Goal: Information Seeking & Learning: Learn about a topic

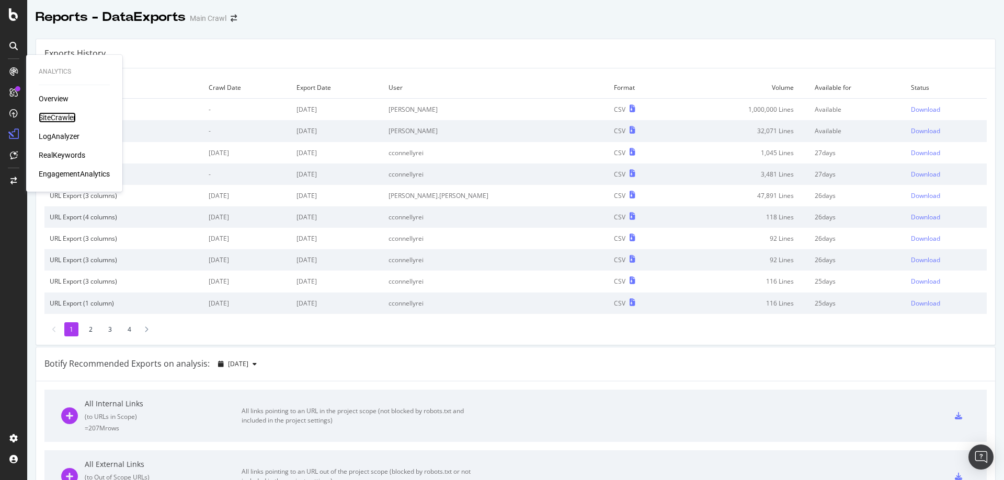
click at [67, 116] on div "SiteCrawler" at bounding box center [57, 117] width 37 height 10
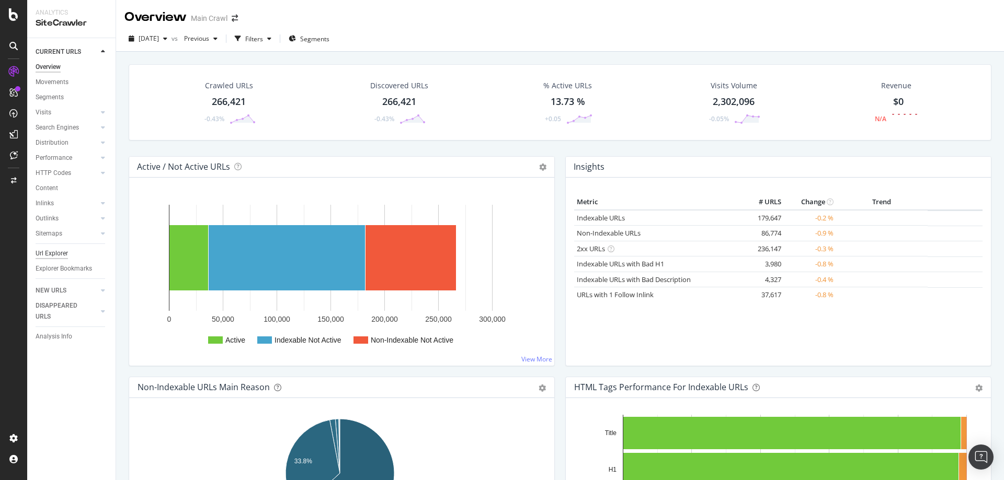
click at [62, 255] on div "Url Explorer" at bounding box center [52, 253] width 32 height 11
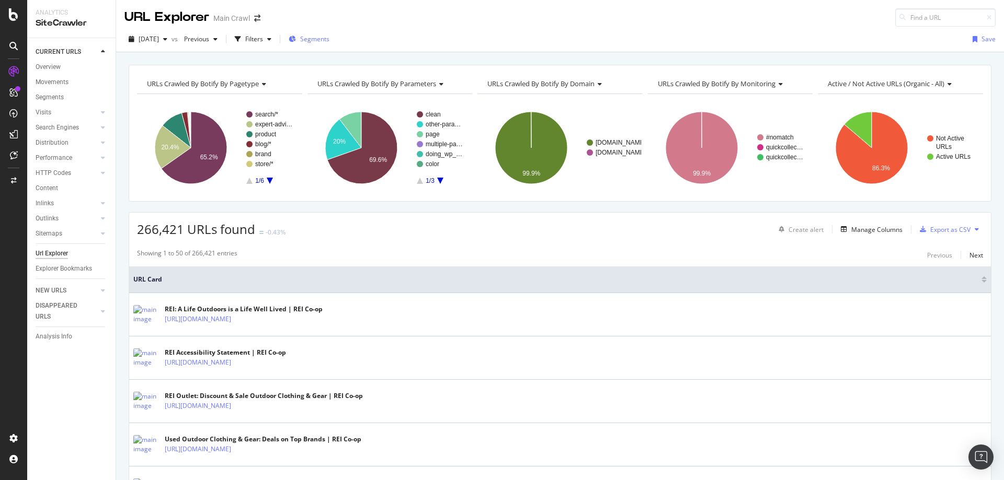
click at [329, 41] on span "Segments" at bounding box center [314, 39] width 29 height 9
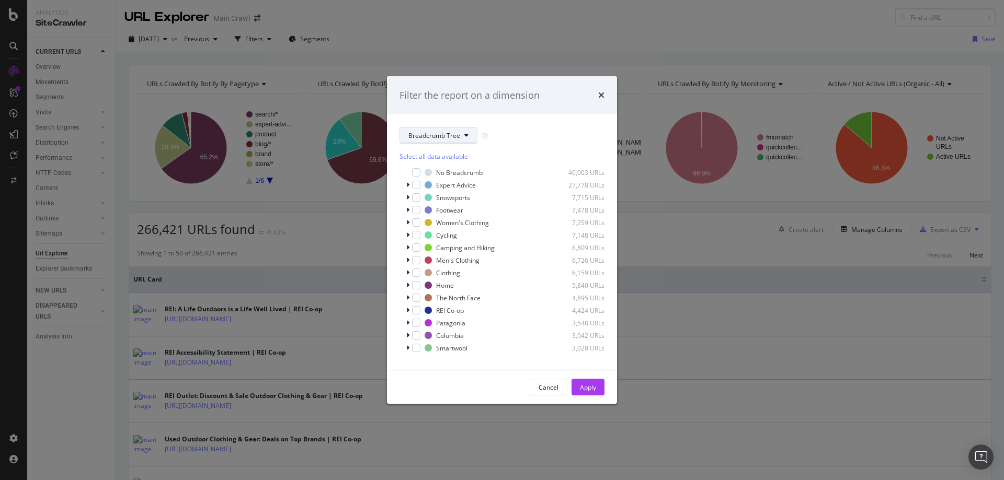
click at [449, 135] on span "Breadcrumb Tree" at bounding box center [434, 135] width 52 height 9
click at [452, 175] on span "pagetype" at bounding box center [441, 172] width 67 height 9
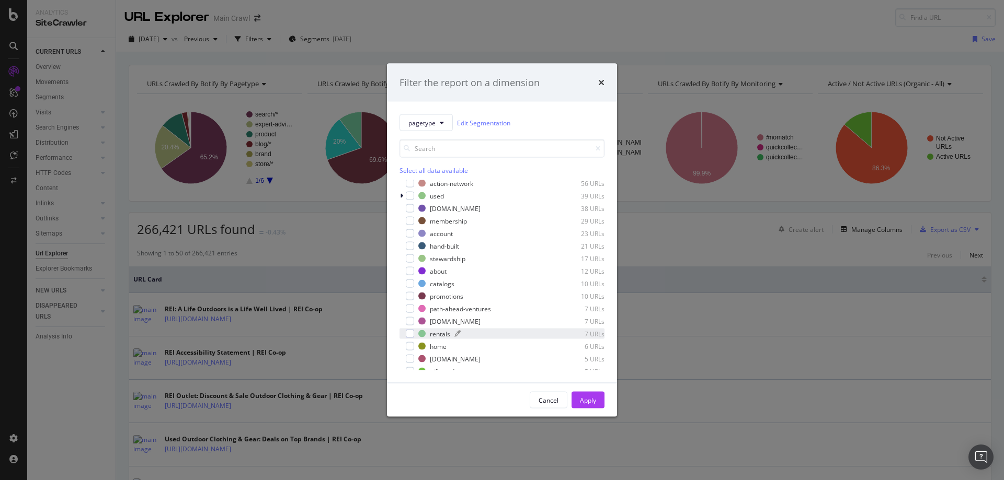
scroll to position [197, 0]
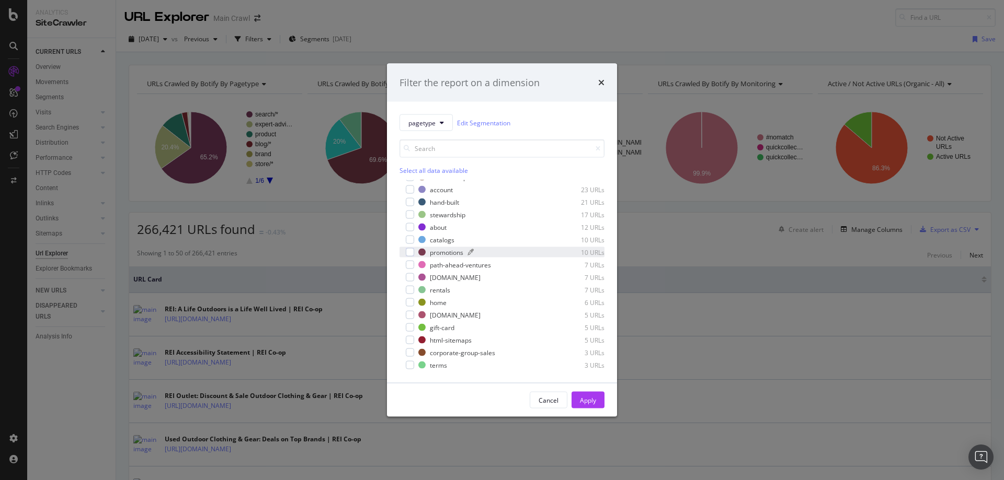
click at [439, 255] on div "promotions" at bounding box center [446, 252] width 33 height 9
click at [580, 400] on div "Apply" at bounding box center [588, 400] width 16 height 9
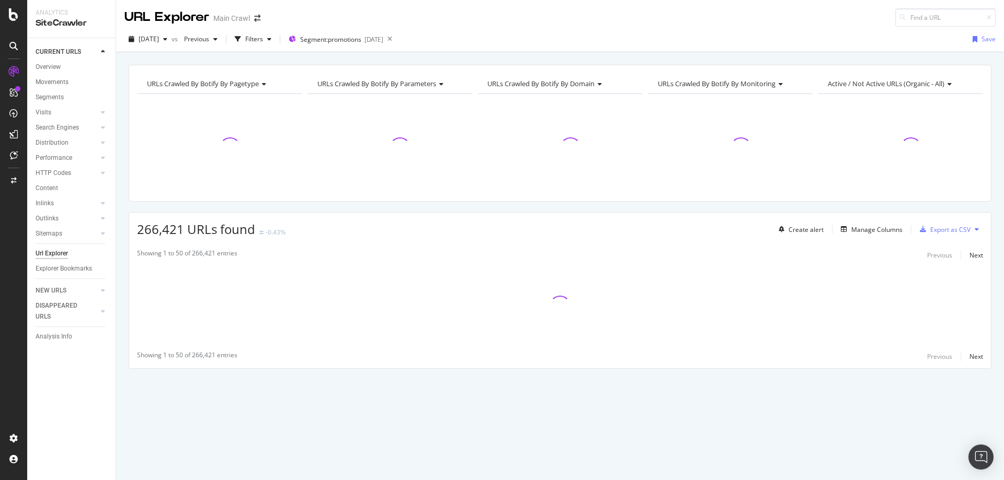
click at [498, 208] on div "URLs Crawled By Botify By pagetype Chart (by Value) Table Expand Export as CSV …" at bounding box center [560, 235] width 888 height 341
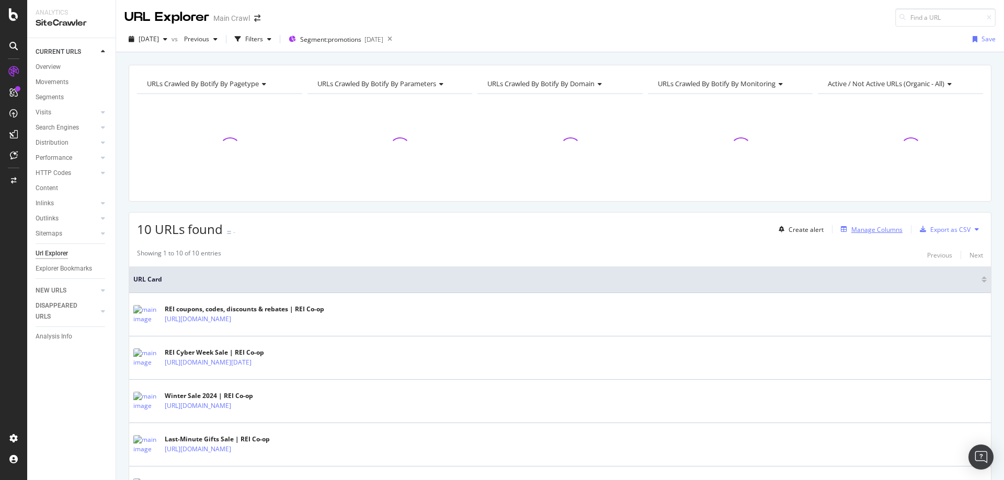
click at [876, 232] on div "Manage Columns" at bounding box center [876, 229] width 51 height 9
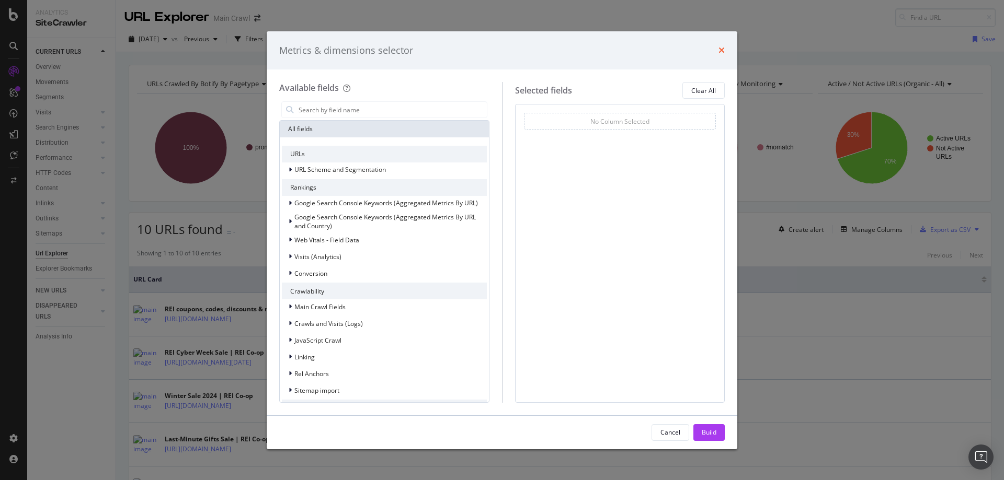
click at [724, 51] on icon "times" at bounding box center [721, 50] width 6 height 8
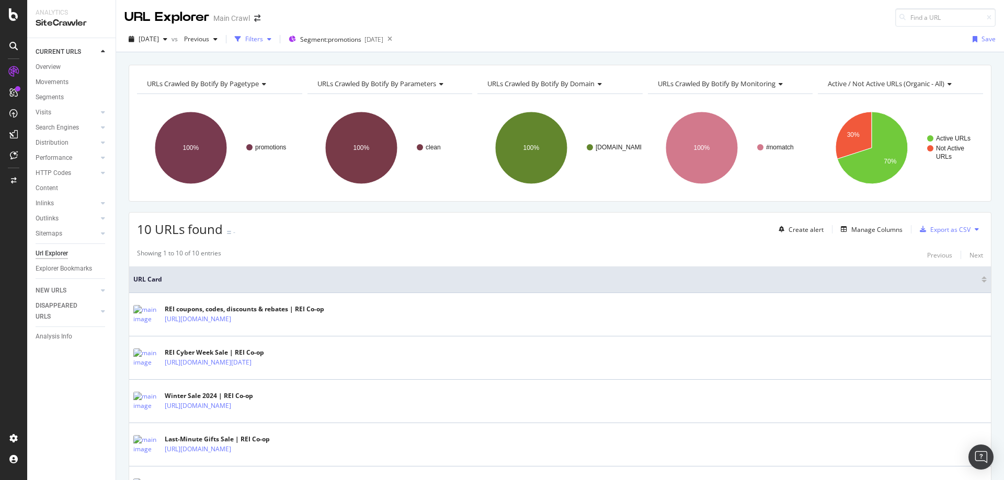
click at [276, 43] on div "Filters" at bounding box center [253, 39] width 45 height 16
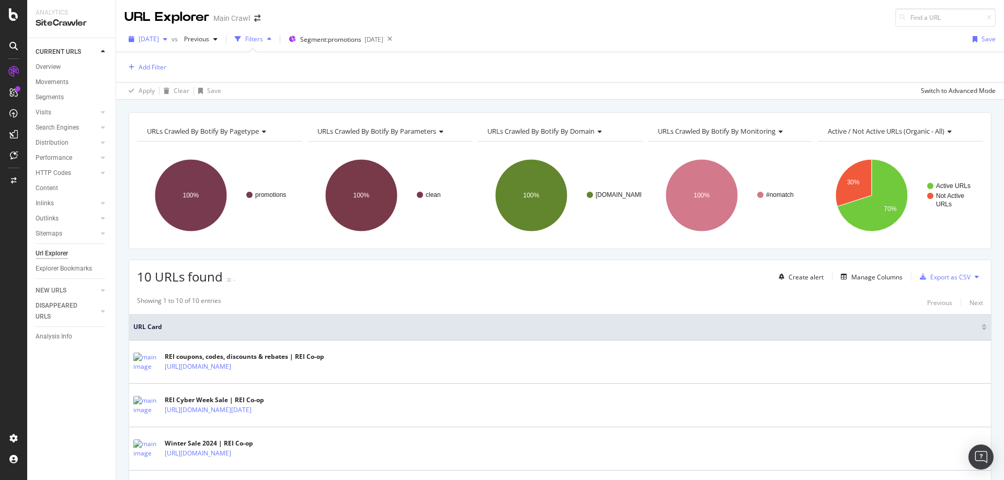
click at [159, 38] on span "[DATE]" at bounding box center [149, 39] width 20 height 9
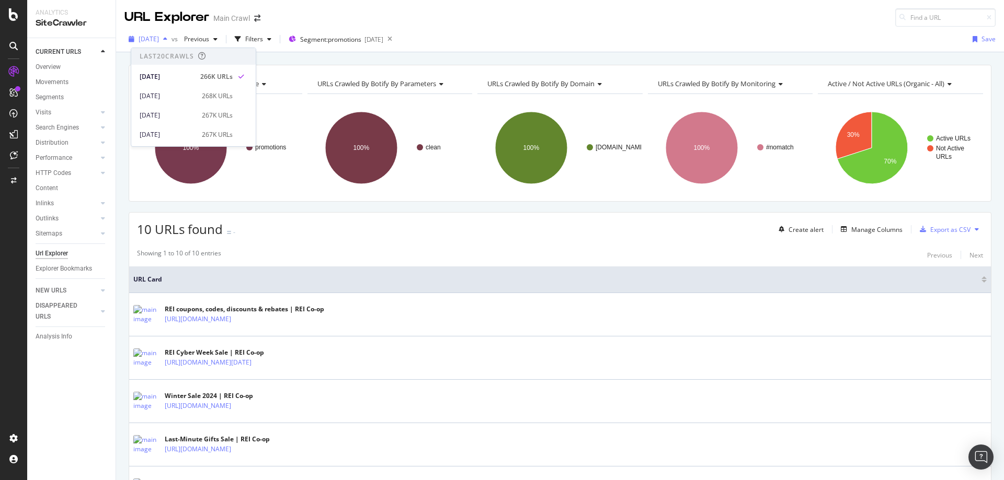
click at [159, 40] on span "[DATE]" at bounding box center [149, 39] width 20 height 9
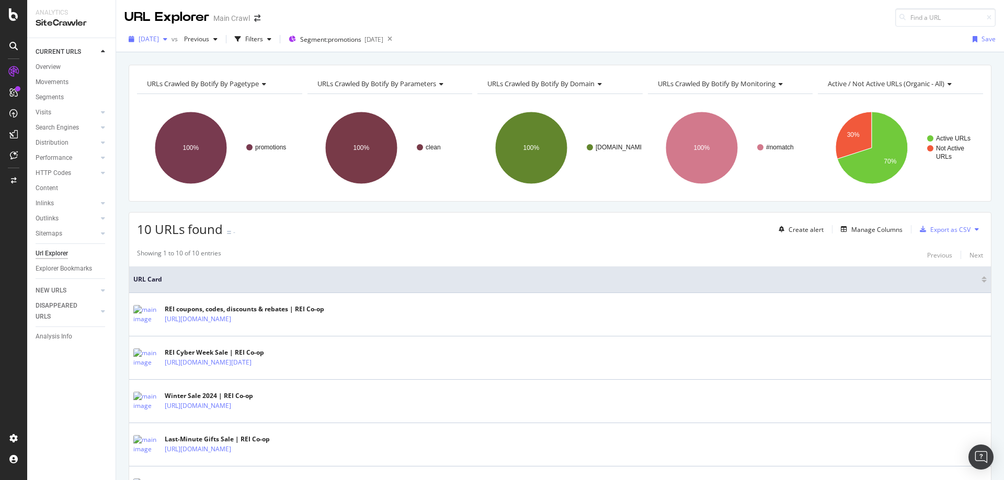
click at [159, 40] on span "[DATE]" at bounding box center [149, 39] width 20 height 9
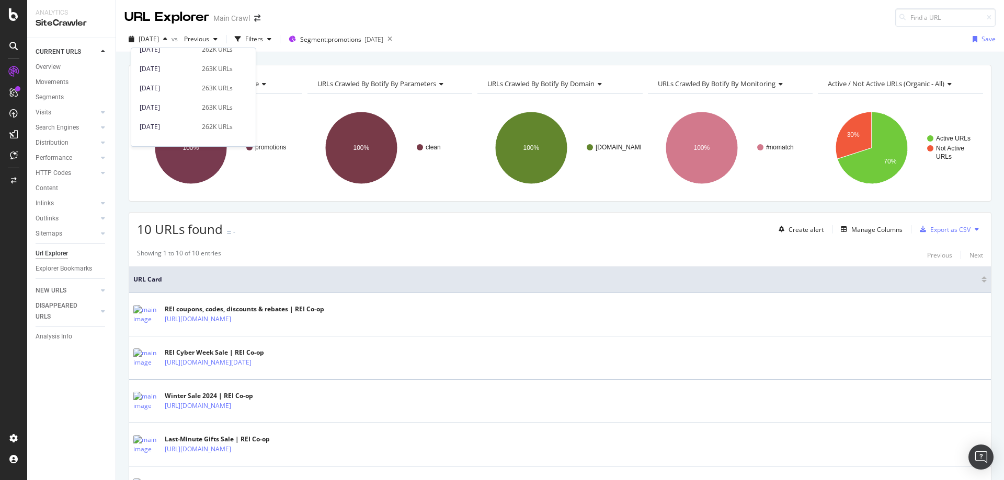
scroll to position [366, 0]
click at [860, 235] on div "Manage Columns" at bounding box center [870, 230] width 66 height 12
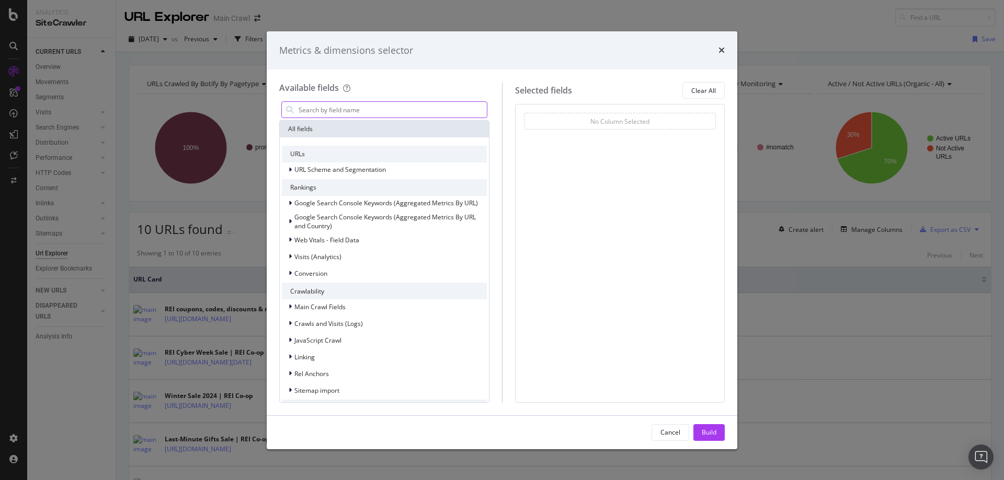
click at [416, 106] on input "modal" at bounding box center [391, 110] width 189 height 16
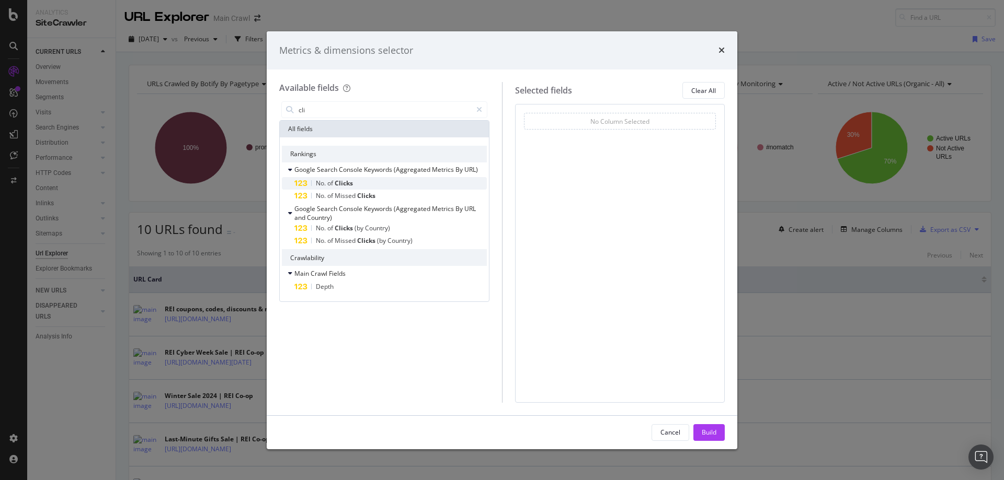
type input "cli"
click at [372, 182] on div "No. of Clicks" at bounding box center [390, 183] width 192 height 13
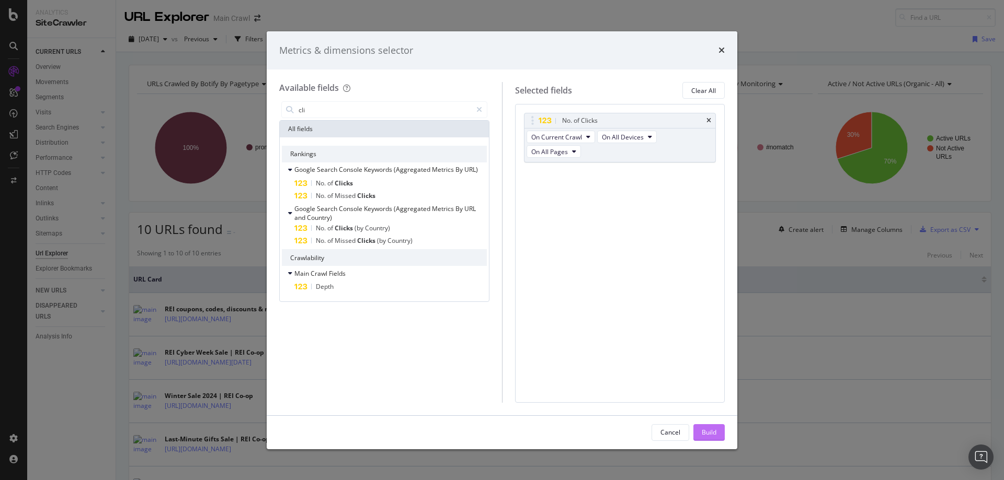
click at [708, 428] on div "Build" at bounding box center [709, 432] width 15 height 9
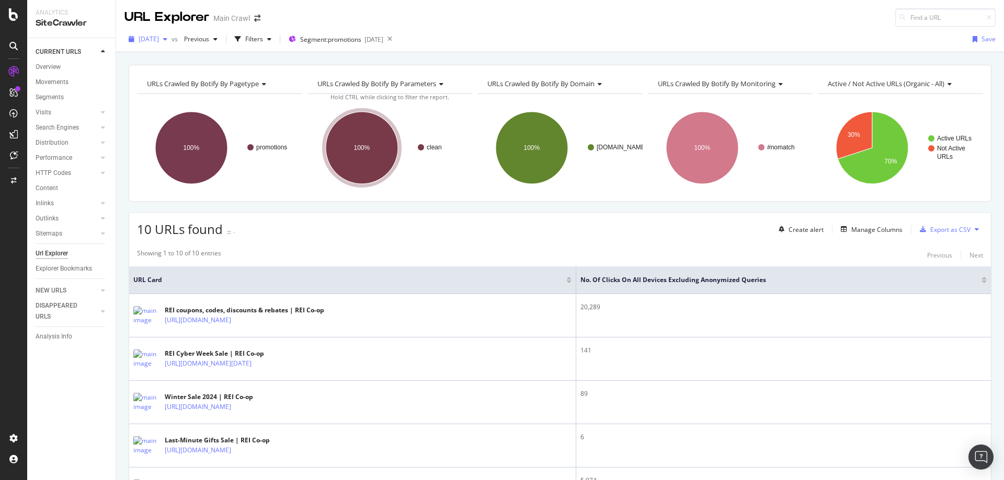
drag, startPoint x: 158, startPoint y: 37, endPoint x: 178, endPoint y: 42, distance: 20.5
click at [158, 37] on span "[DATE]" at bounding box center [149, 39] width 20 height 9
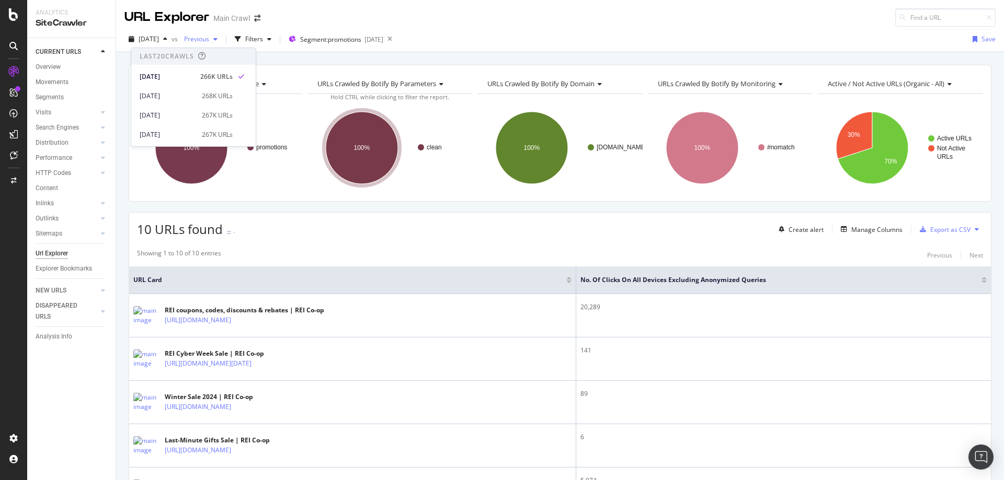
click at [209, 36] on span "Previous" at bounding box center [194, 39] width 29 height 9
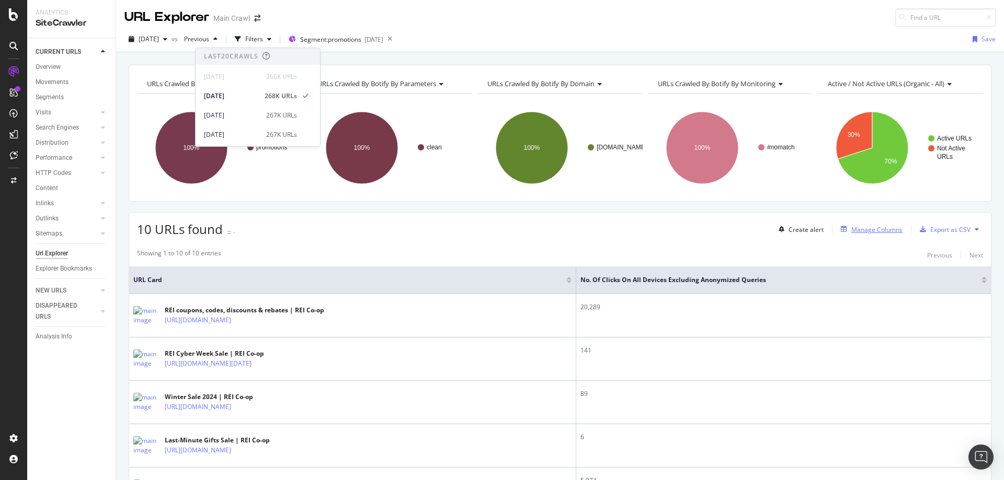
click at [855, 232] on div "Manage Columns" at bounding box center [876, 229] width 51 height 9
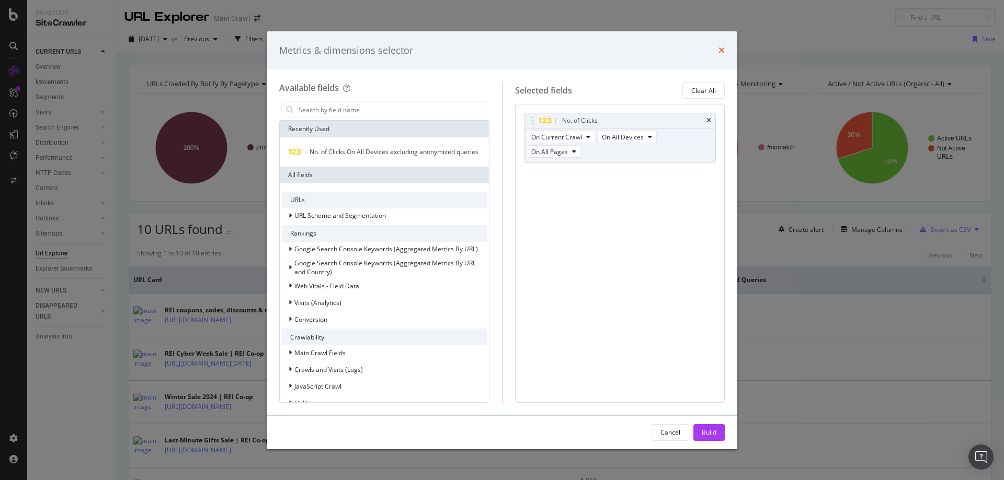
click at [720, 52] on icon "times" at bounding box center [721, 50] width 6 height 8
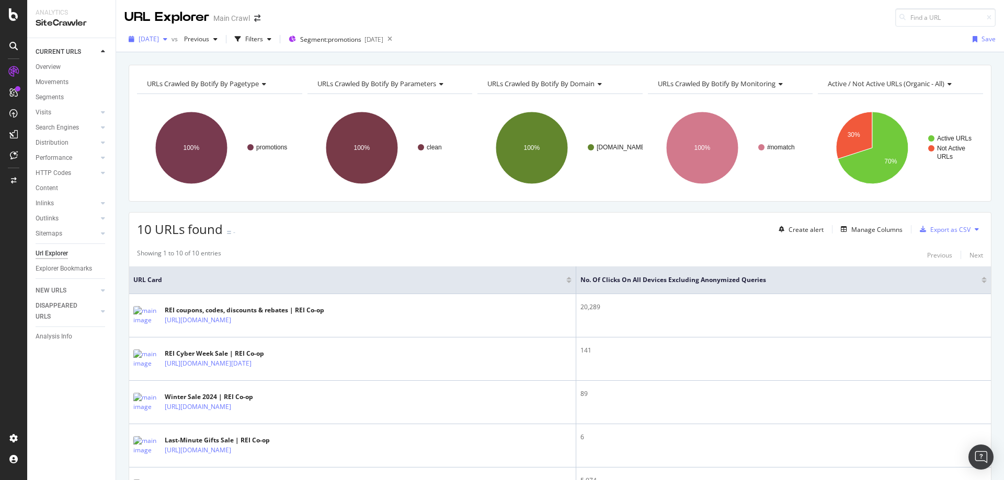
click at [159, 38] on span "[DATE]" at bounding box center [149, 39] width 20 height 9
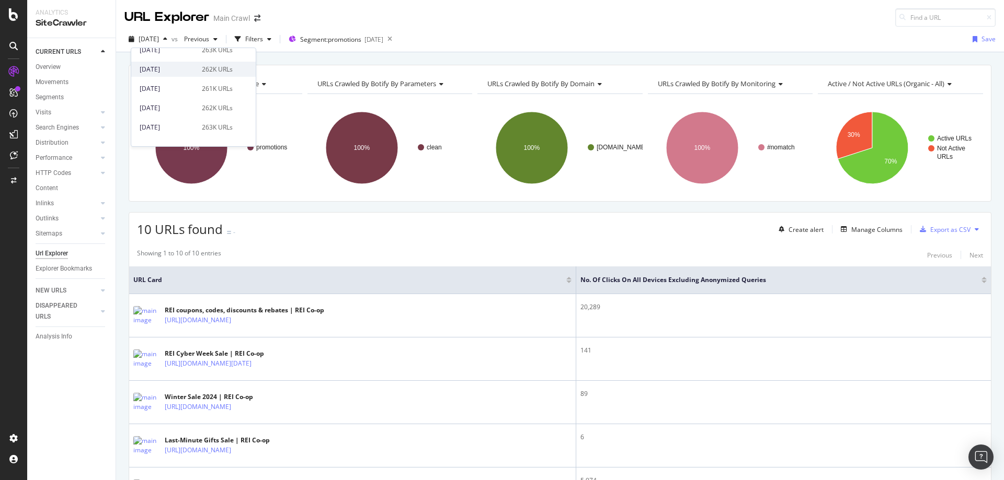
scroll to position [209, 0]
click at [199, 113] on div "[DATE] 262K URLs" at bounding box center [193, 118] width 124 height 15
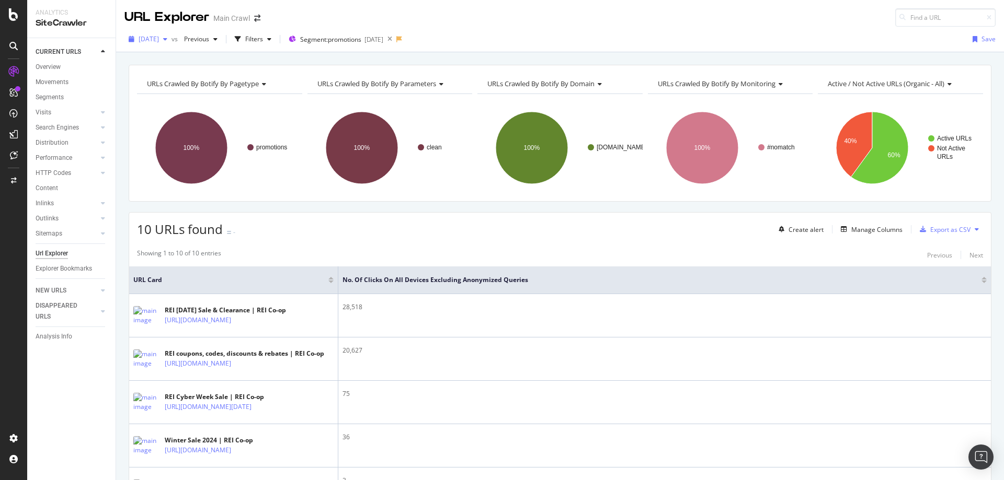
click at [171, 40] on div "button" at bounding box center [165, 39] width 13 height 6
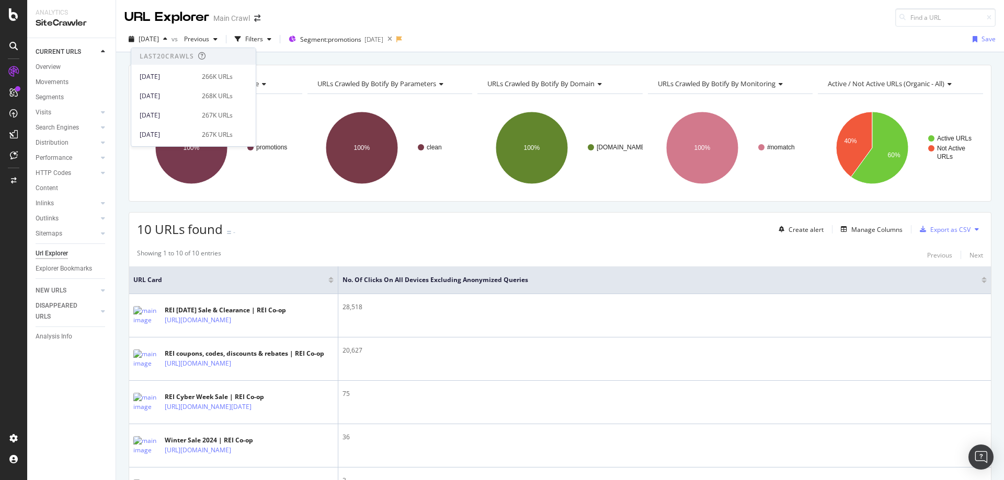
click at [637, 41] on div "[DATE] vs Previous Filters Segment: promotions [DATE] Save" at bounding box center [560, 41] width 888 height 21
